Goal: Task Accomplishment & Management: Manage account settings

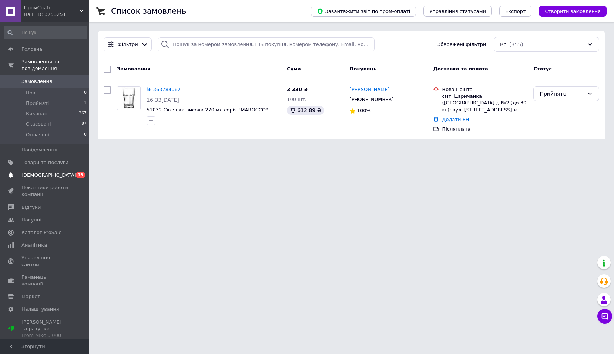
click at [47, 172] on span "[DEMOGRAPHIC_DATA]" at bounding box center [48, 175] width 55 height 7
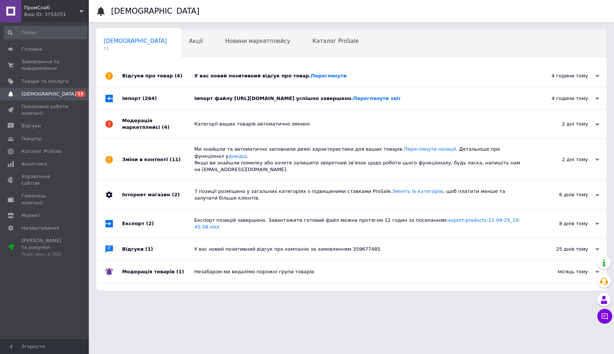
click at [320, 102] on div "Імпорт файлу [URL][DOMAIN_NAME] успішно завершено. Переглянути звіт" at bounding box center [359, 98] width 331 height 7
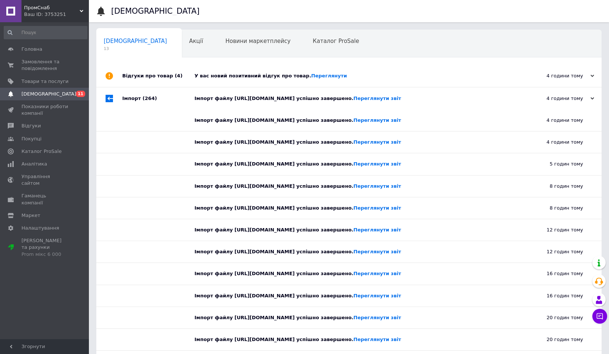
click at [320, 102] on div "Імпорт файлу [URL][DOMAIN_NAME] успішно завершено. Переглянути звіт" at bounding box center [357, 98] width 326 height 7
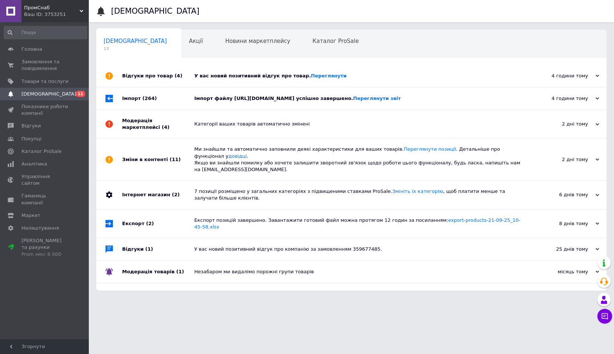
click at [262, 77] on div "У вас новий позитивний відгук про товар. [GEOGRAPHIC_DATA]" at bounding box center [359, 76] width 331 height 7
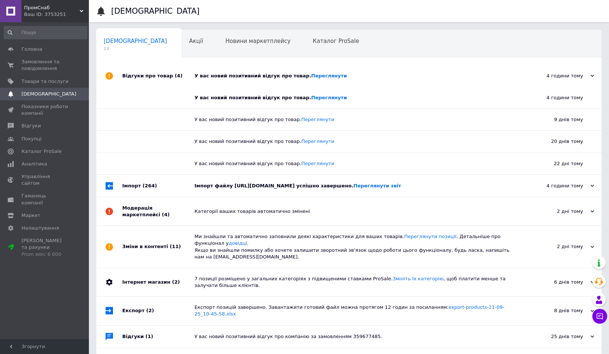
click at [262, 77] on div "У вас новий позитивний відгук про товар. [GEOGRAPHIC_DATA]" at bounding box center [357, 76] width 326 height 7
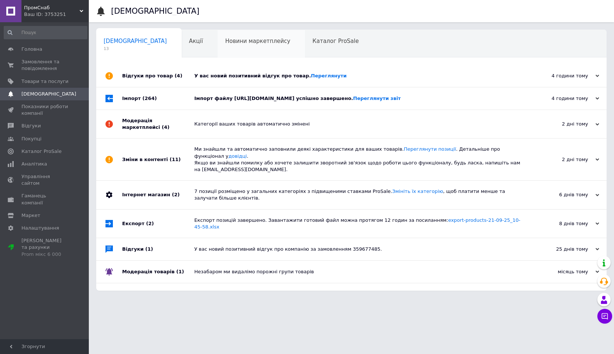
click at [233, 44] on span "Новини маркетплейсу" at bounding box center [257, 41] width 65 height 7
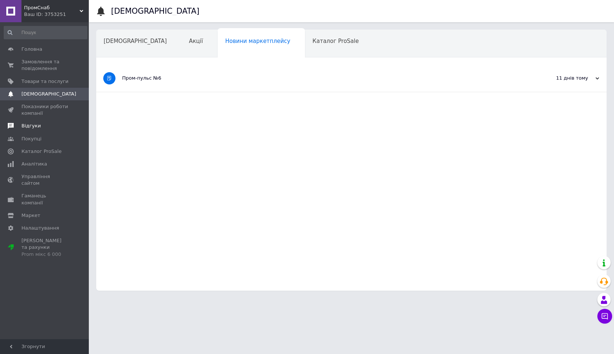
click at [30, 126] on span "Відгуки" at bounding box center [30, 126] width 19 height 7
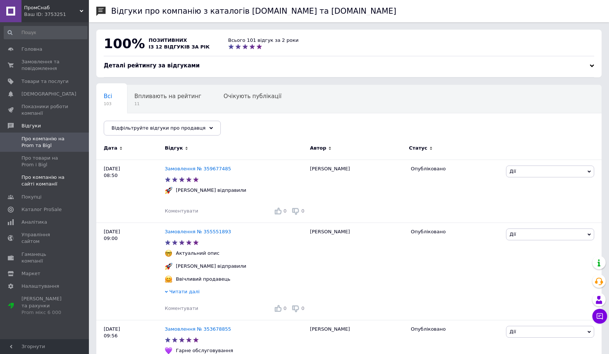
click at [43, 181] on span "Про компанію на сайті компанії" at bounding box center [44, 180] width 47 height 13
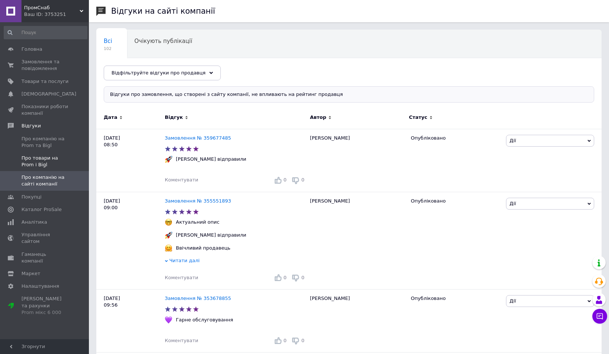
click at [40, 157] on span "Про товари на Prom і Bigl" at bounding box center [44, 161] width 47 height 13
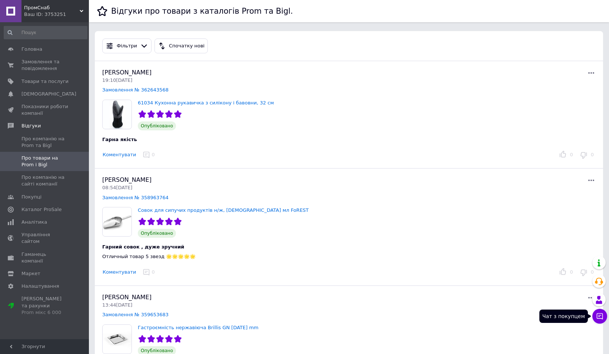
click at [596, 312] on button "Чат з покупцем" at bounding box center [599, 316] width 15 height 15
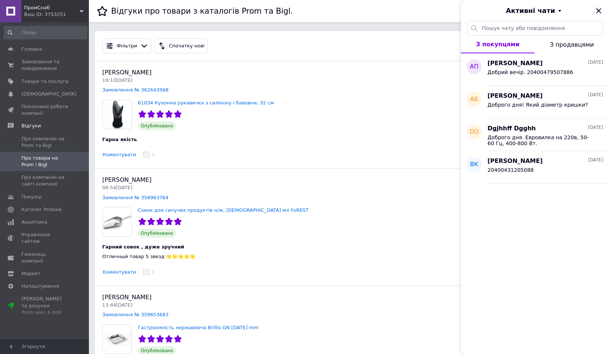
click at [599, 9] on icon "Закрити" at bounding box center [598, 10] width 9 height 9
